Goal: Task Accomplishment & Management: Complete application form

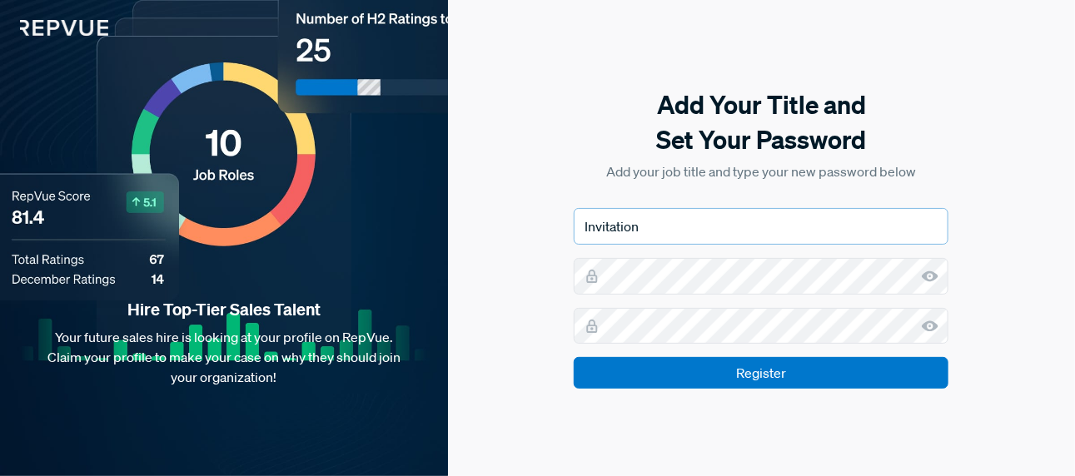
click at [659, 231] on input "Invitation" at bounding box center [761, 226] width 375 height 37
drag, startPoint x: 660, startPoint y: 234, endPoint x: 510, endPoint y: 220, distance: 150.5
click at [510, 220] on div "Add Your Title and Set Your Password Add your job title and type your new passw…" at bounding box center [761, 238] width 627 height 476
type input "Talent Acquisition Specialist"
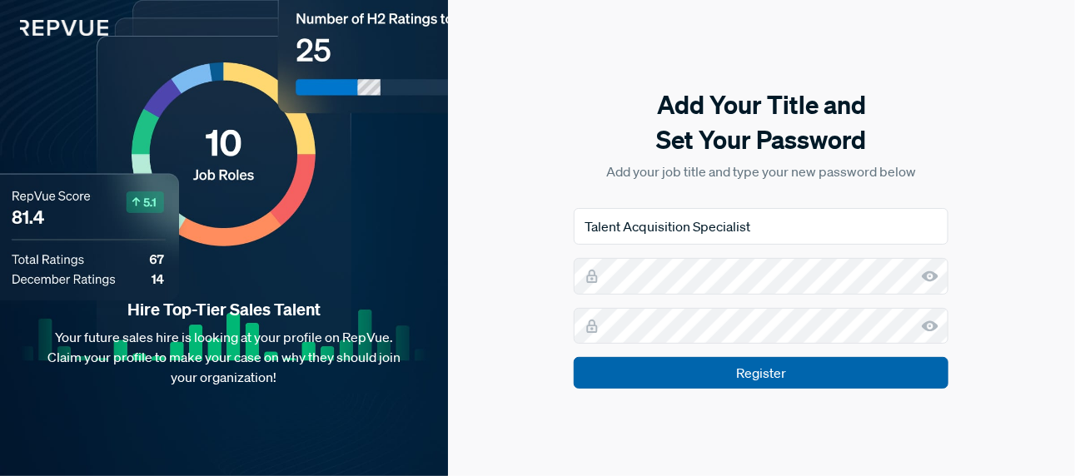
click at [795, 381] on input "Register" at bounding box center [761, 373] width 375 height 32
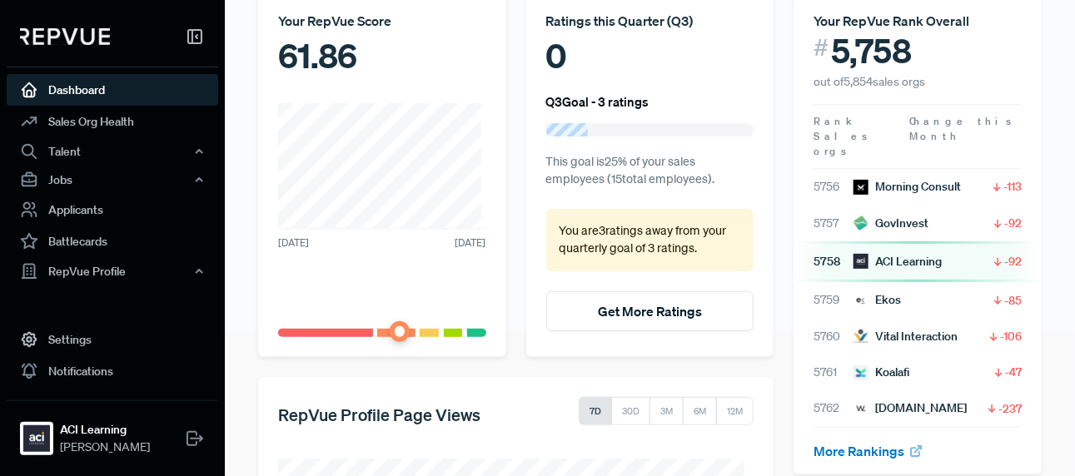
scroll to position [167, 0]
